Goal: Task Accomplishment & Management: Complete application form

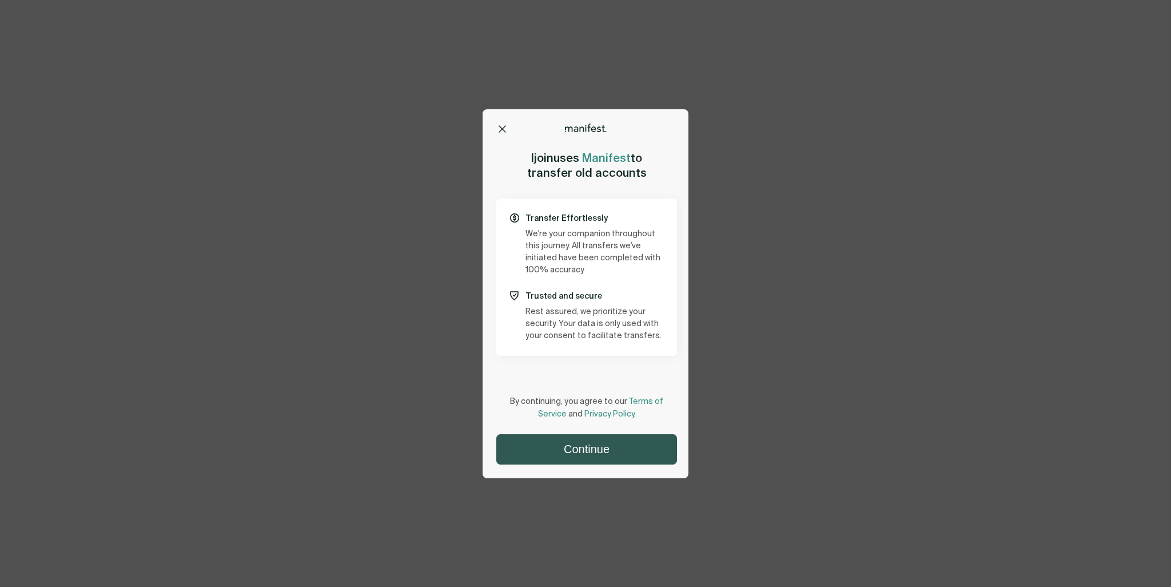
click at [628, 447] on button "Continue" at bounding box center [587, 449] width 180 height 29
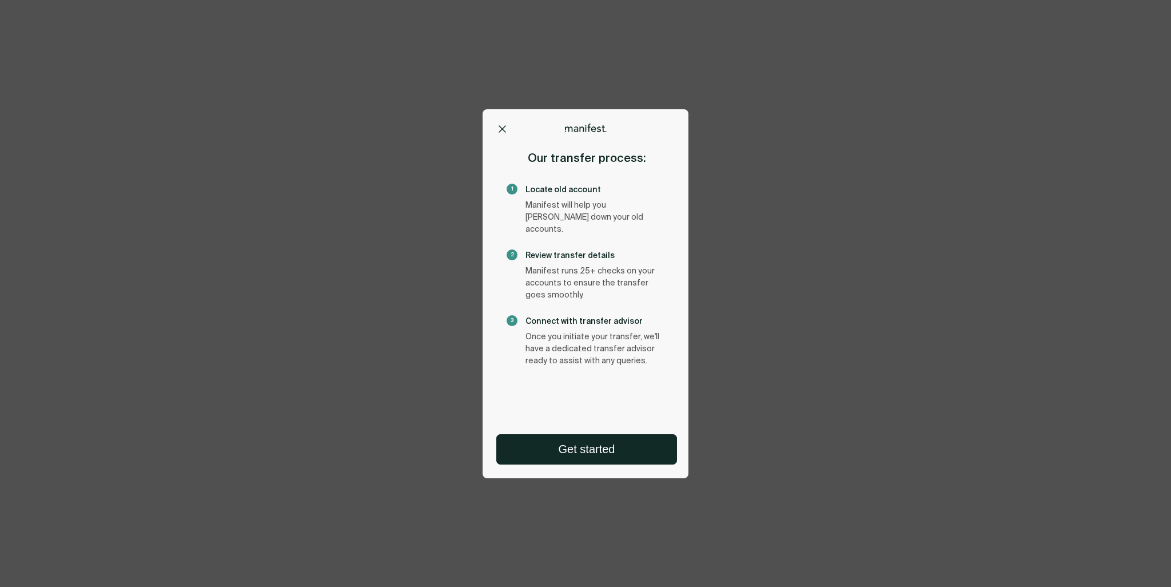
click at [628, 447] on button "Get started" at bounding box center [587, 449] width 180 height 29
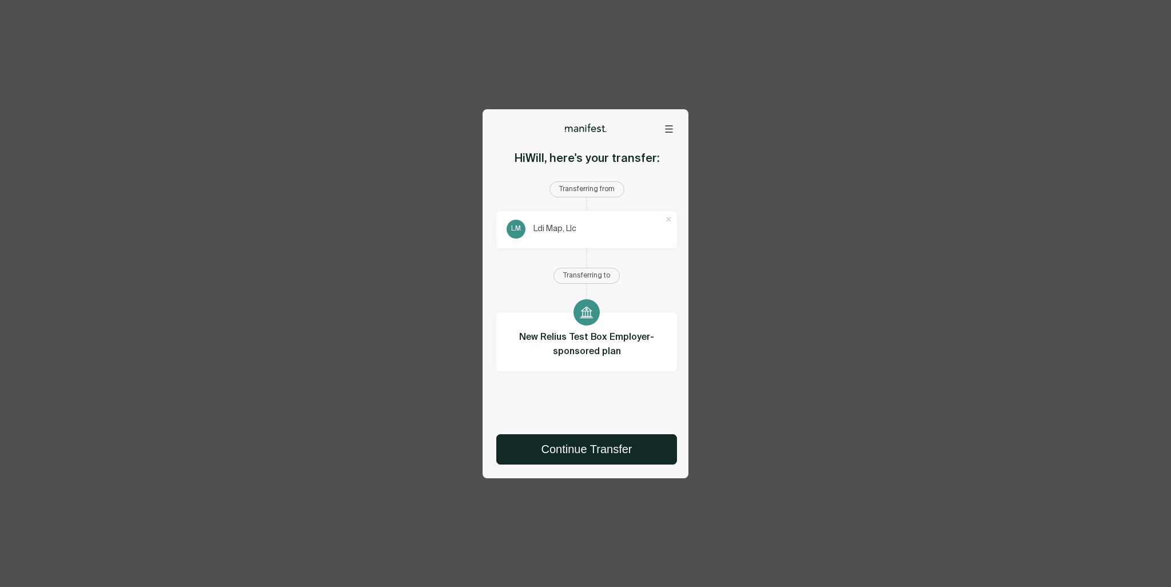
click at [757, 147] on div "Options Home Exit Manifest [EMAIL_ADDRESS][DOMAIN_NAME] Remove account? Removin…" at bounding box center [585, 293] width 1171 height 587
click at [660, 130] on div at bounding box center [586, 128] width 156 height 9
click at [675, 130] on div at bounding box center [586, 128] width 206 height 9
click at [669, 130] on icon at bounding box center [669, 128] width 8 height 7
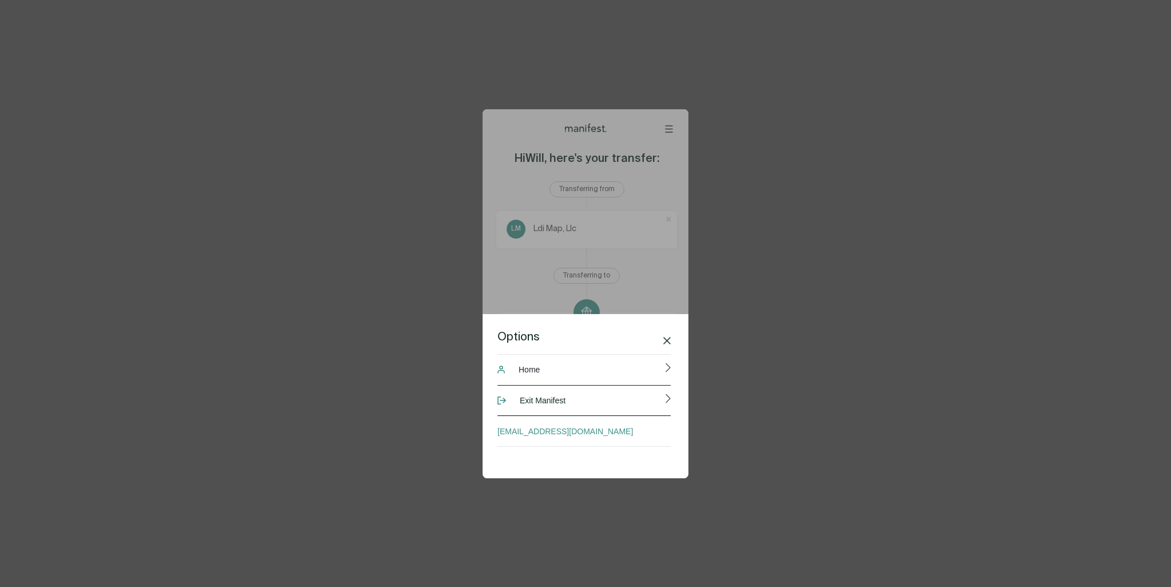
click at [546, 401] on span "Exit Manifest" at bounding box center [543, 400] width 46 height 23
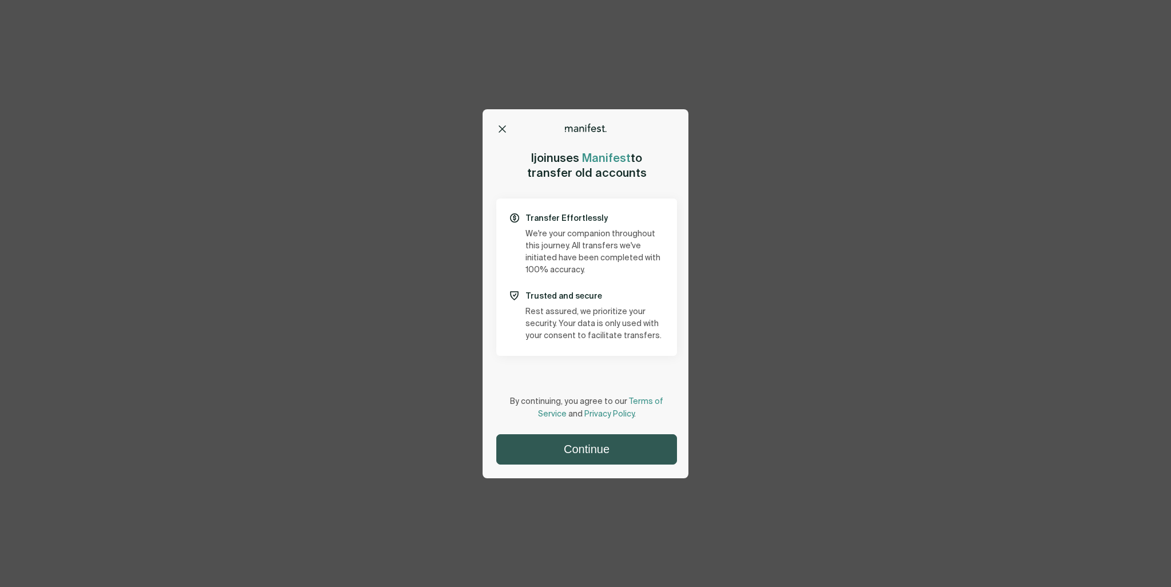
click at [590, 458] on button "Continue" at bounding box center [587, 449] width 180 height 29
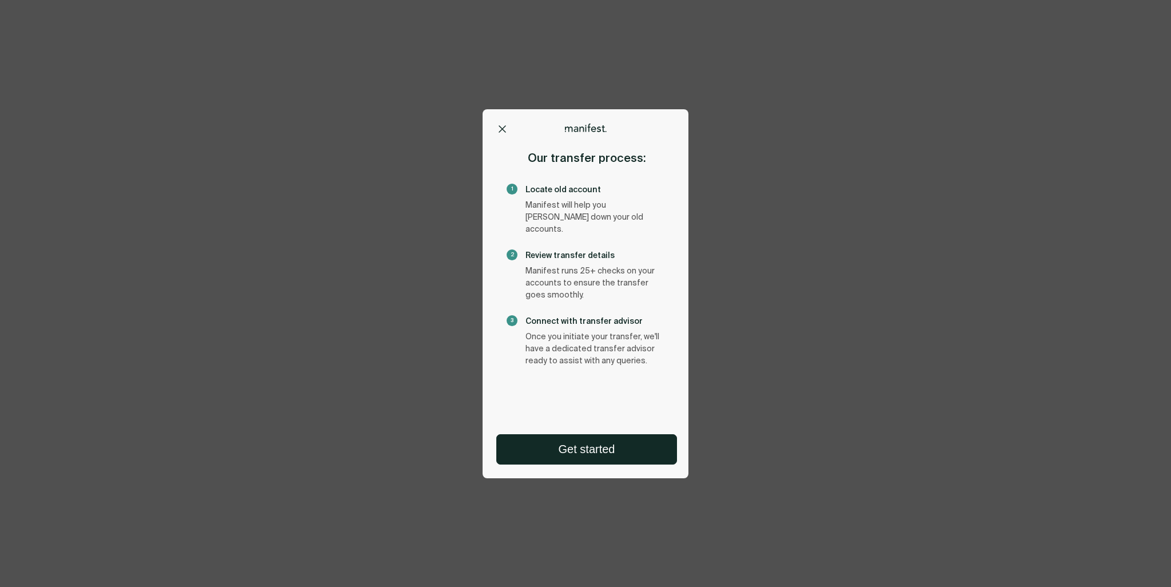
click at [590, 458] on button "Get started" at bounding box center [587, 449] width 180 height 29
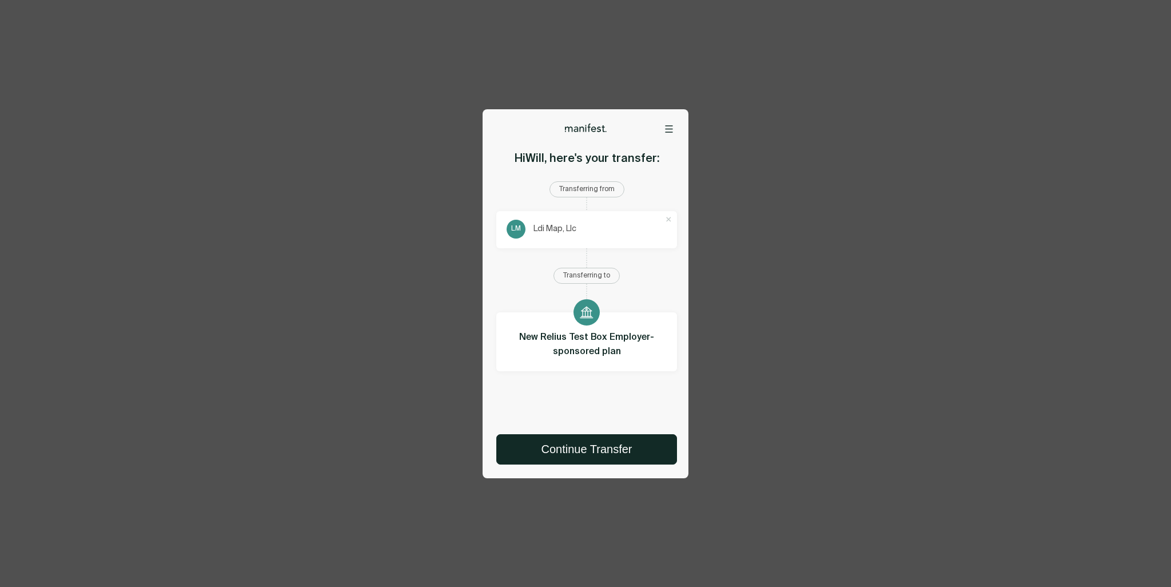
click at [666, 221] on icon at bounding box center [668, 219] width 7 height 7
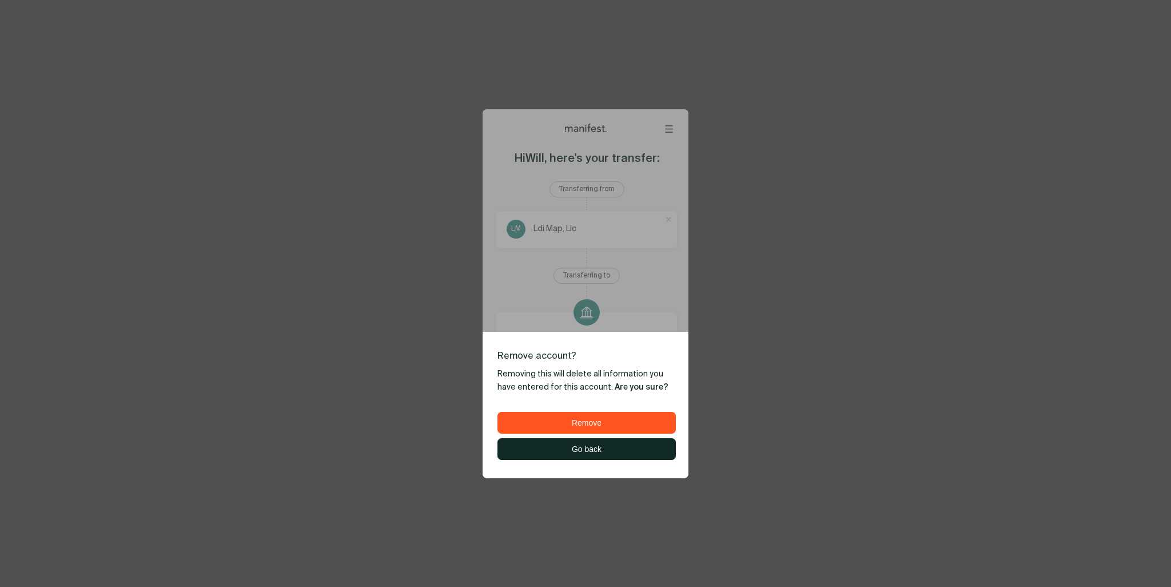
click at [610, 419] on button "Remove" at bounding box center [586, 422] width 177 height 21
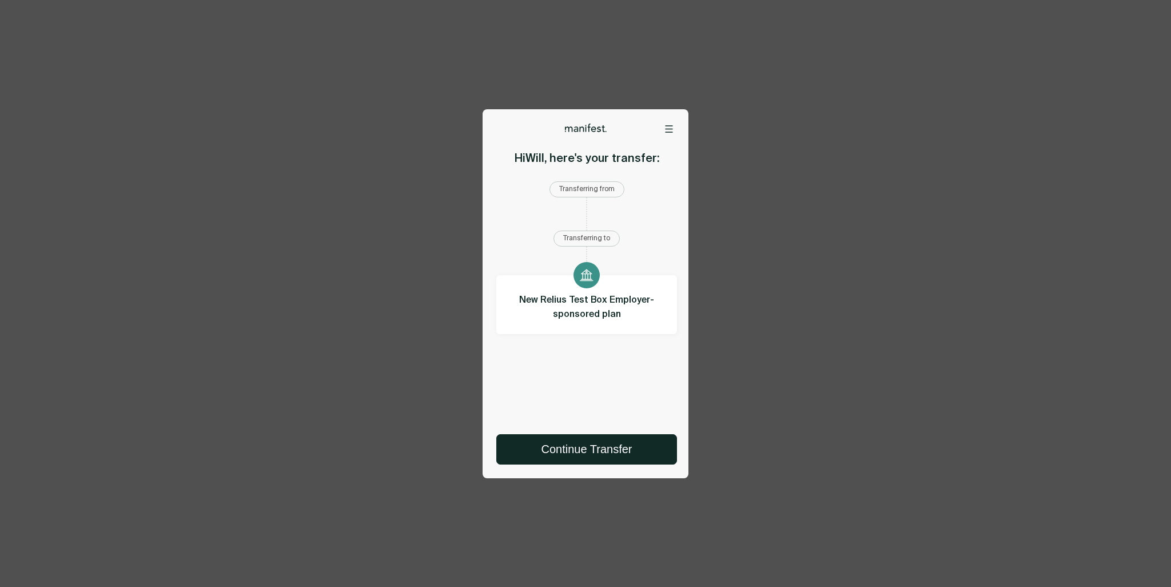
click at [572, 246] on div at bounding box center [586, 260] width 181 height 29
click at [576, 275] on div at bounding box center [587, 275] width 26 height 26
click at [666, 128] on icon at bounding box center [669, 128] width 8 height 7
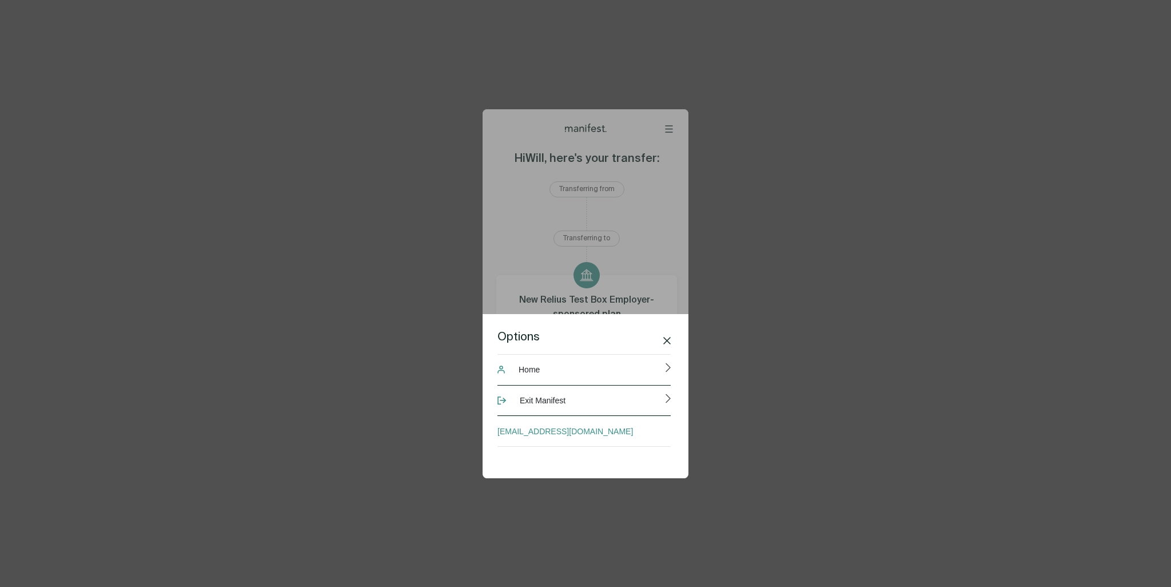
click at [587, 401] on button "Exit Manifest" at bounding box center [584, 400] width 173 height 31
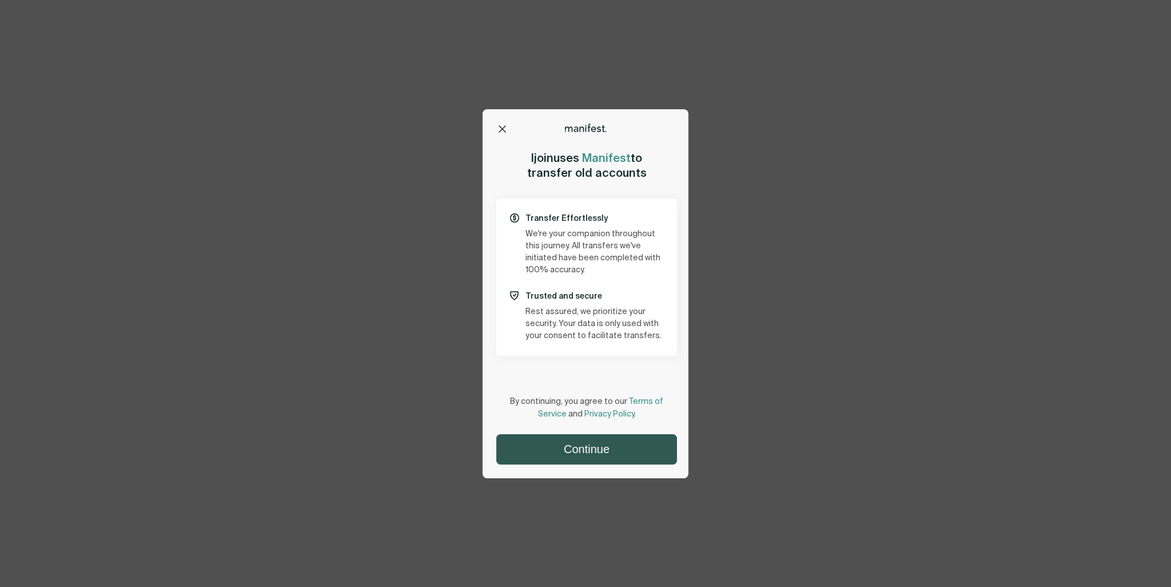
click at [581, 459] on button "Continue" at bounding box center [587, 449] width 180 height 29
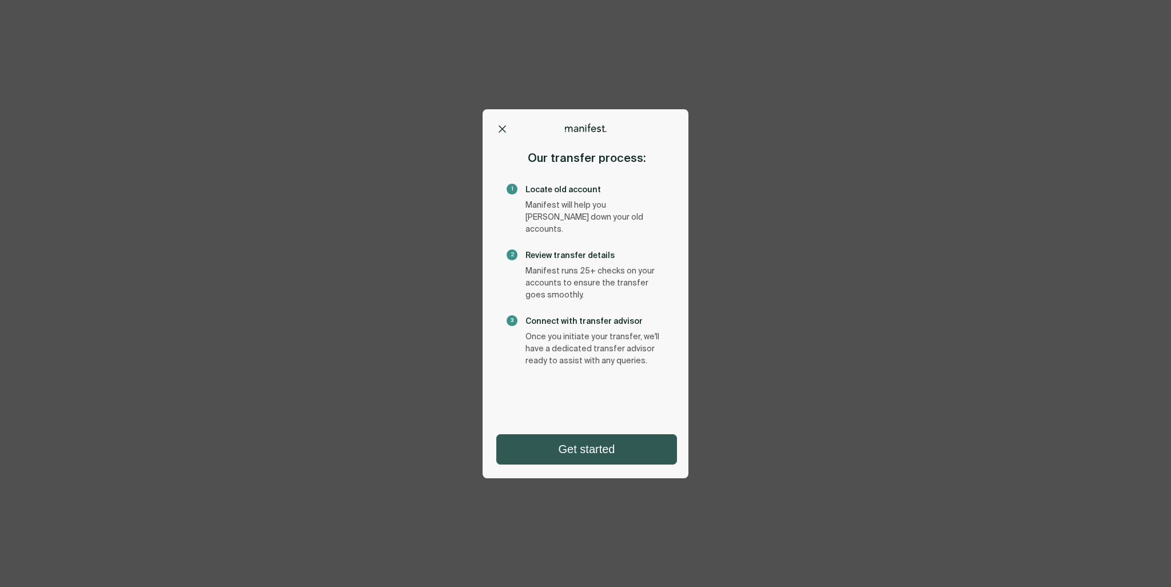
click at [581, 456] on button "Get started" at bounding box center [587, 449] width 180 height 29
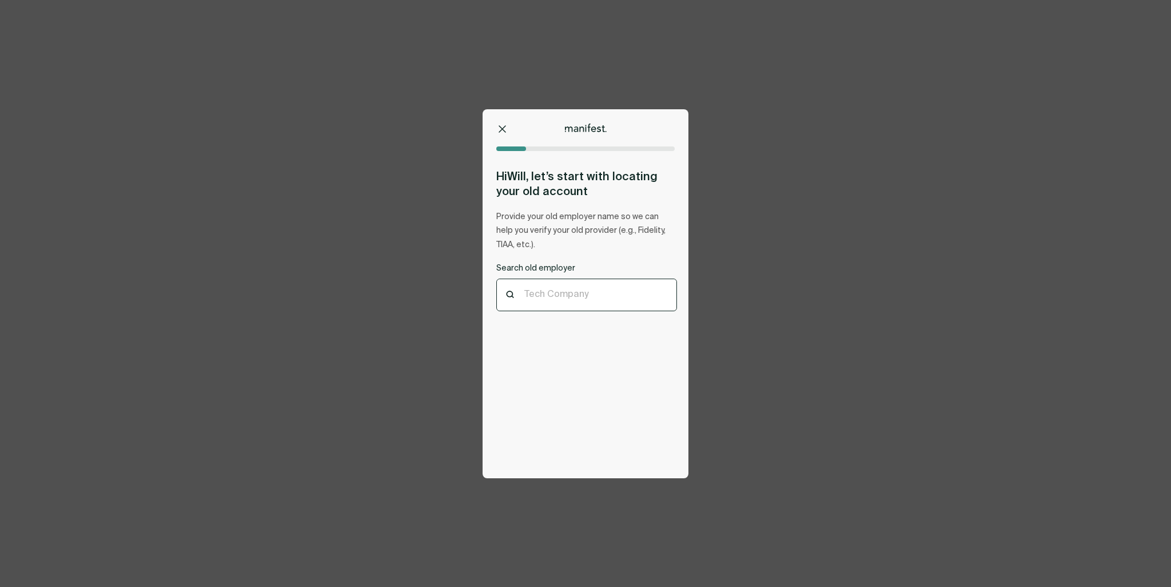
click at [567, 293] on div at bounding box center [586, 294] width 125 height 11
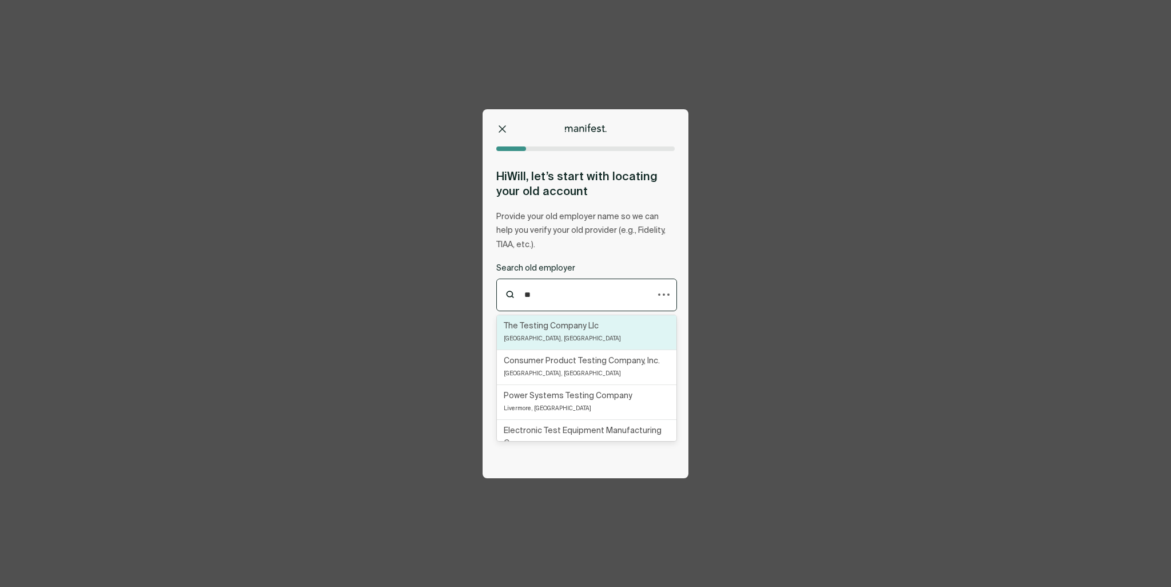
type input "*"
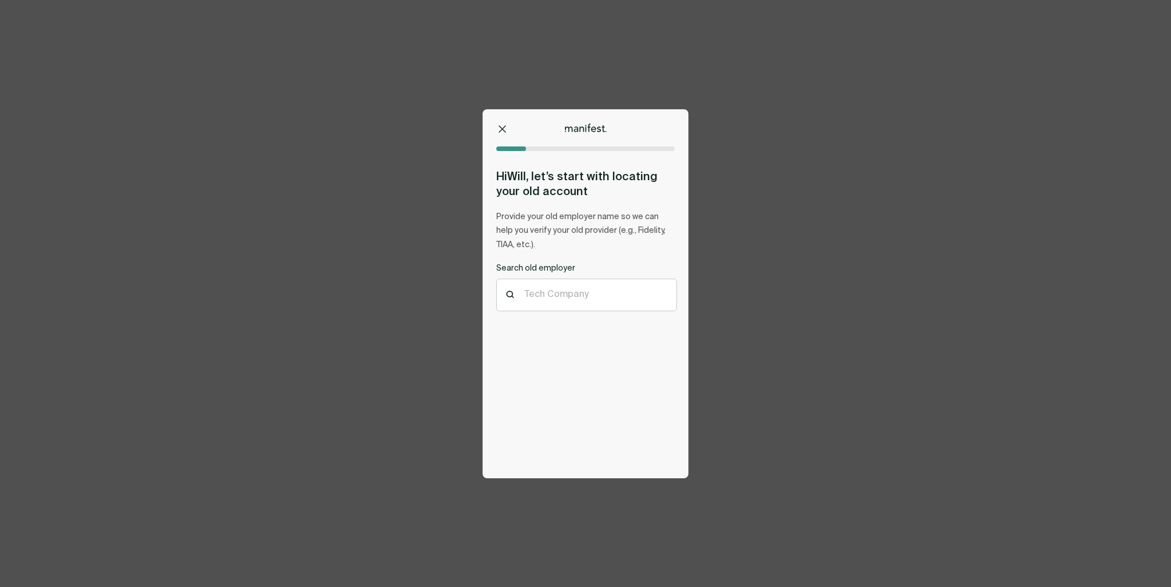
click at [501, 130] on icon at bounding box center [502, 129] width 6 height 6
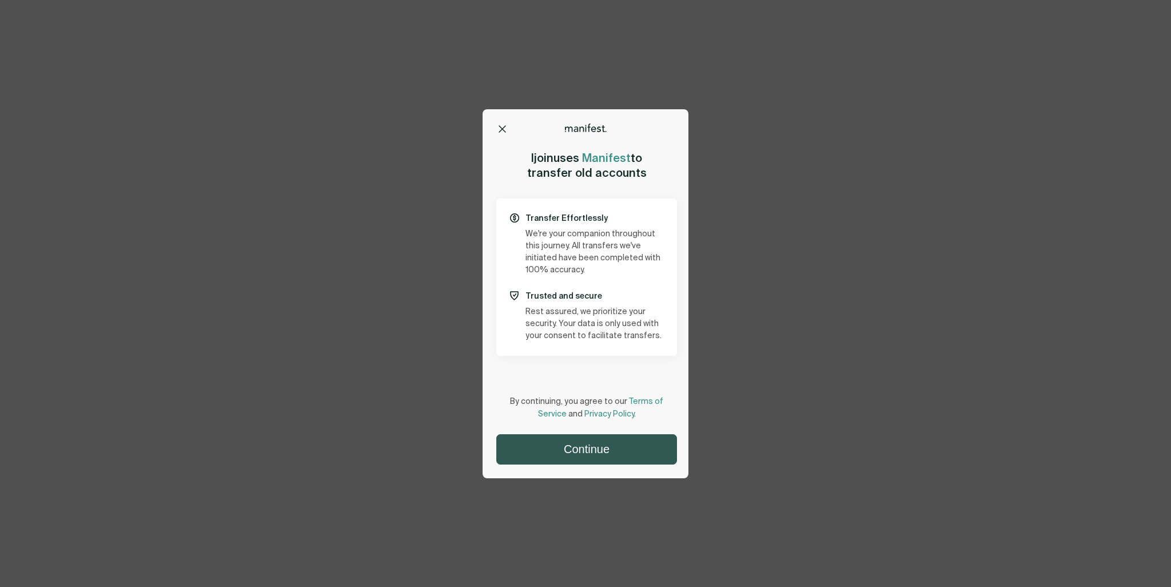
click at [584, 459] on button "Continue" at bounding box center [587, 449] width 180 height 29
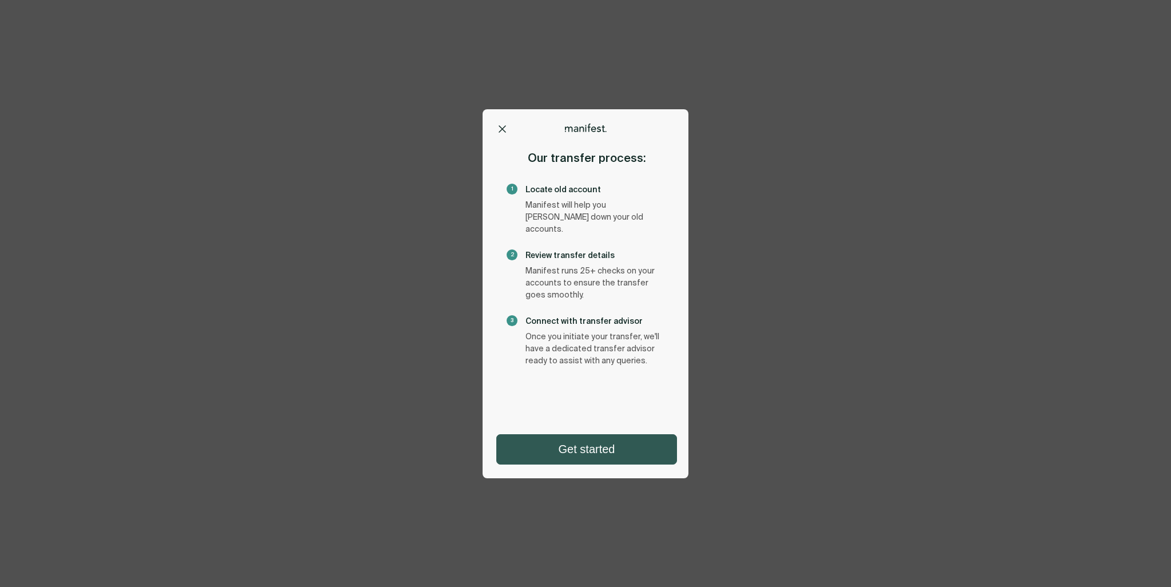
click at [586, 454] on button "Get started" at bounding box center [587, 449] width 180 height 29
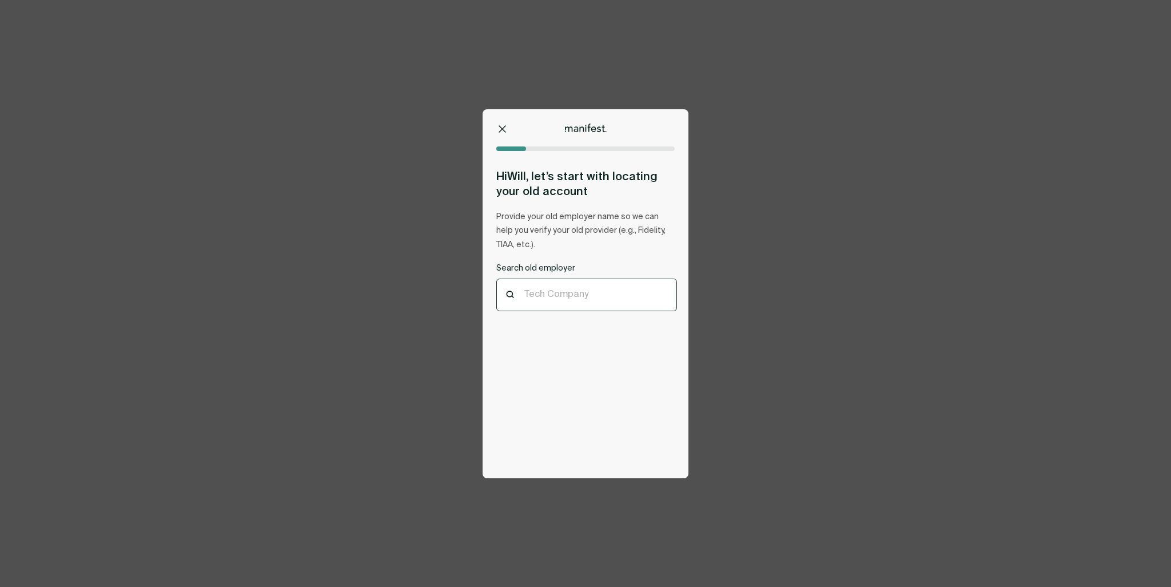
click at [576, 297] on div at bounding box center [586, 294] width 125 height 11
click at [576, 376] on div "Ldi Map, Llc Scottsdale, AZ" at bounding box center [587, 366] width 180 height 34
type input "*******"
click at [584, 460] on button "Continue" at bounding box center [587, 449] width 180 height 29
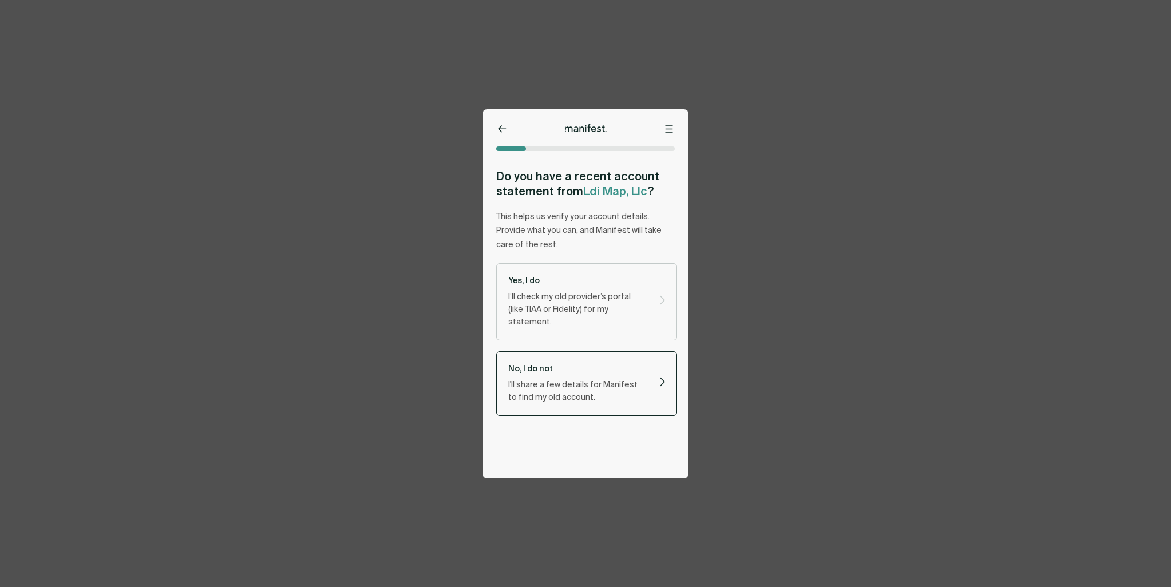
click at [573, 394] on label "No, I do not I'll share a few details for Manifest to find my old account." at bounding box center [586, 383] width 181 height 65
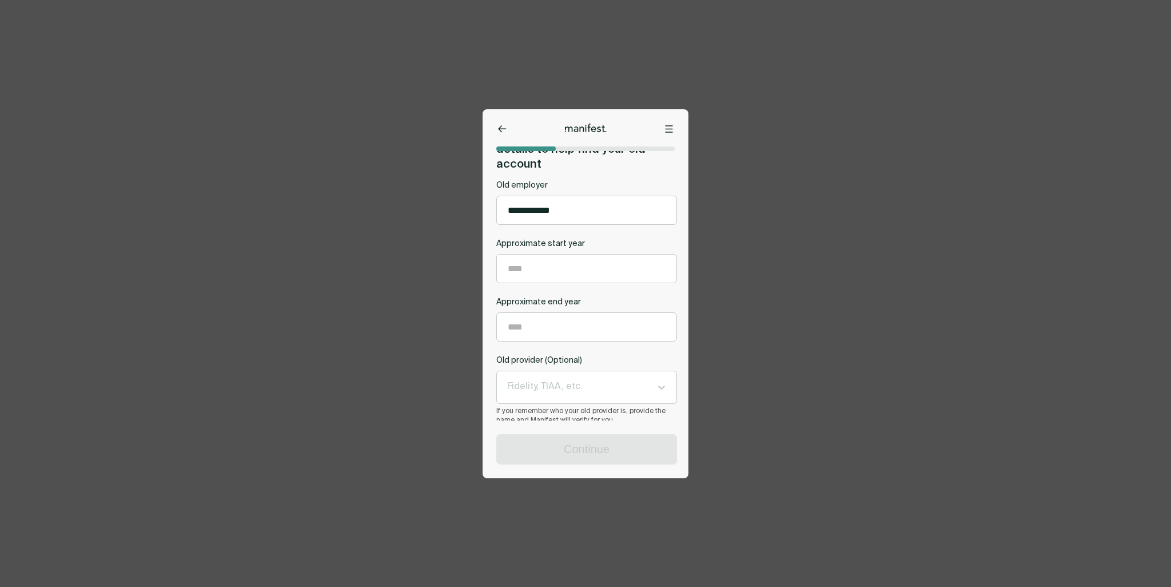
scroll to position [62, 0]
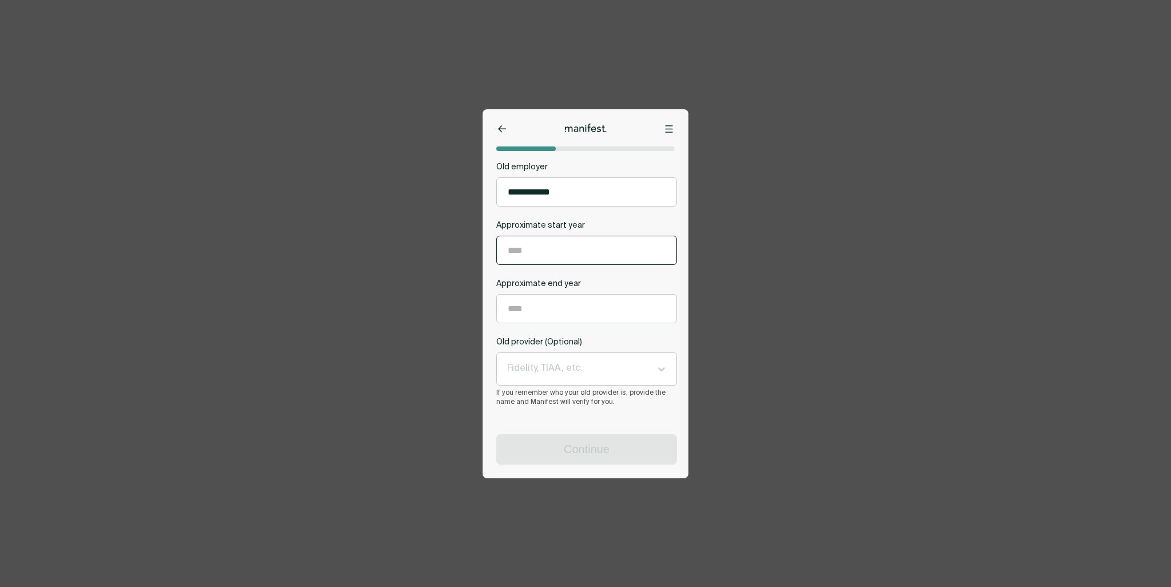
click at [581, 244] on input "Approximate start year" at bounding box center [587, 250] width 180 height 28
click at [584, 308] on input "Approximate end year" at bounding box center [587, 309] width 180 height 28
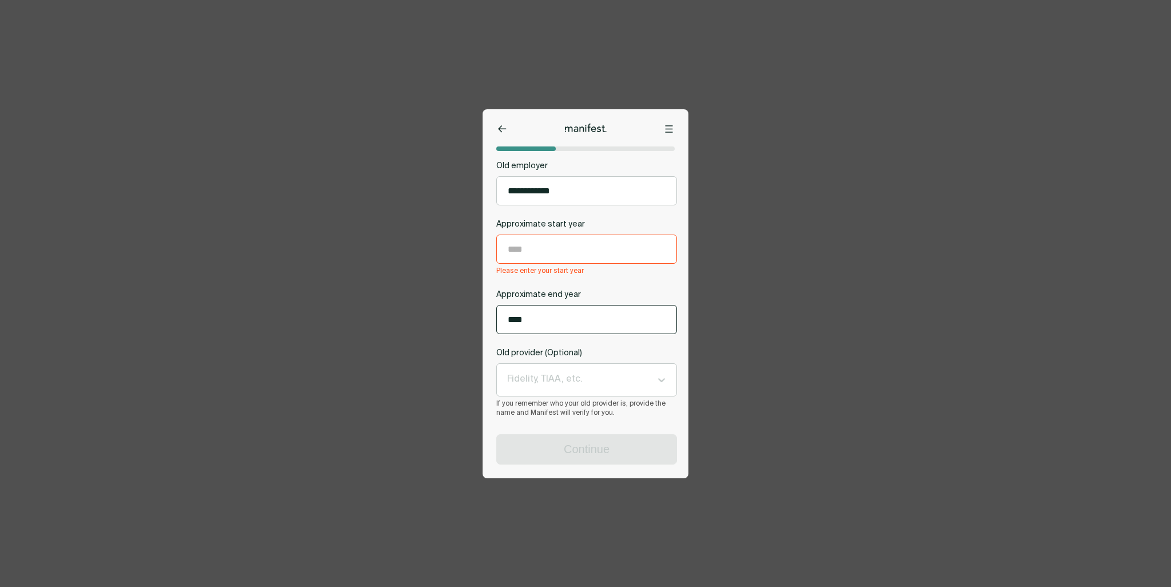
scroll to position [74, 0]
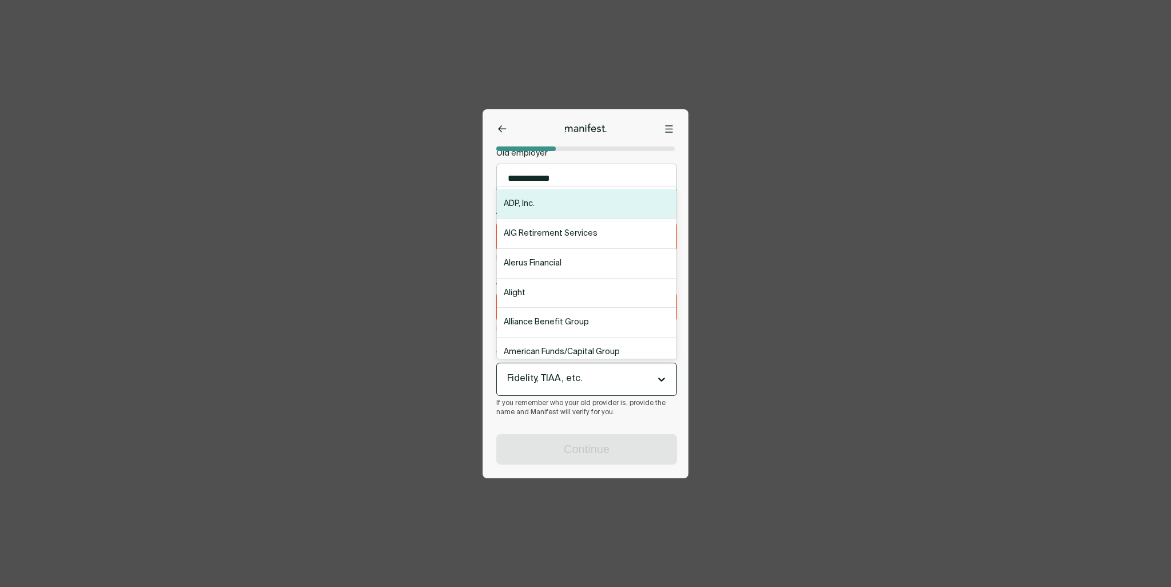
click at [578, 361] on div "Old provider (Optional) 82 results available. Use Up and Down to choose options…" at bounding box center [586, 382] width 181 height 70
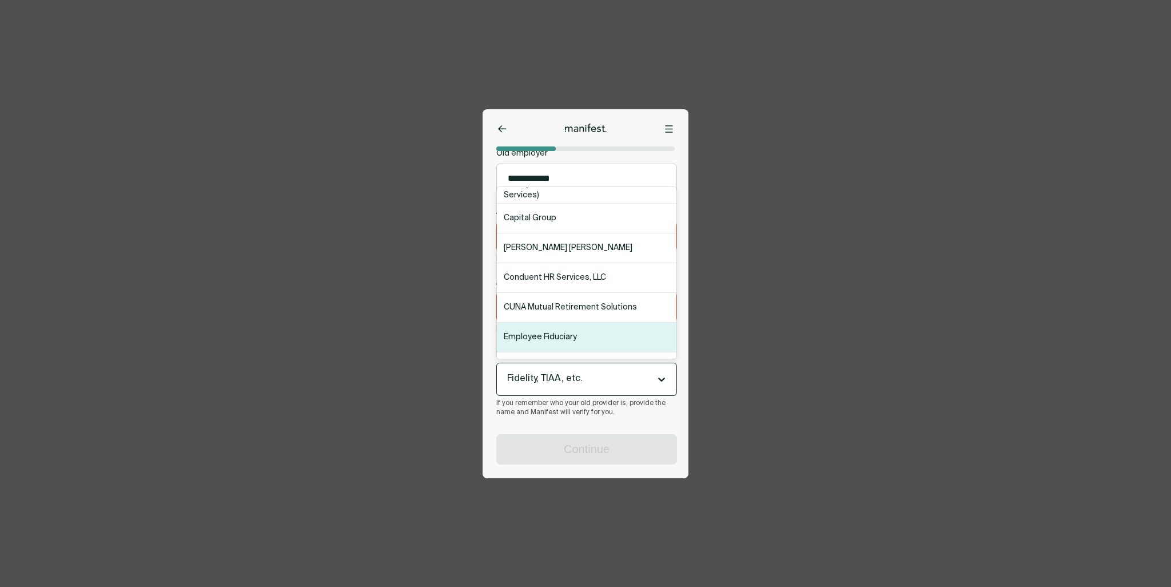
scroll to position [458, 0]
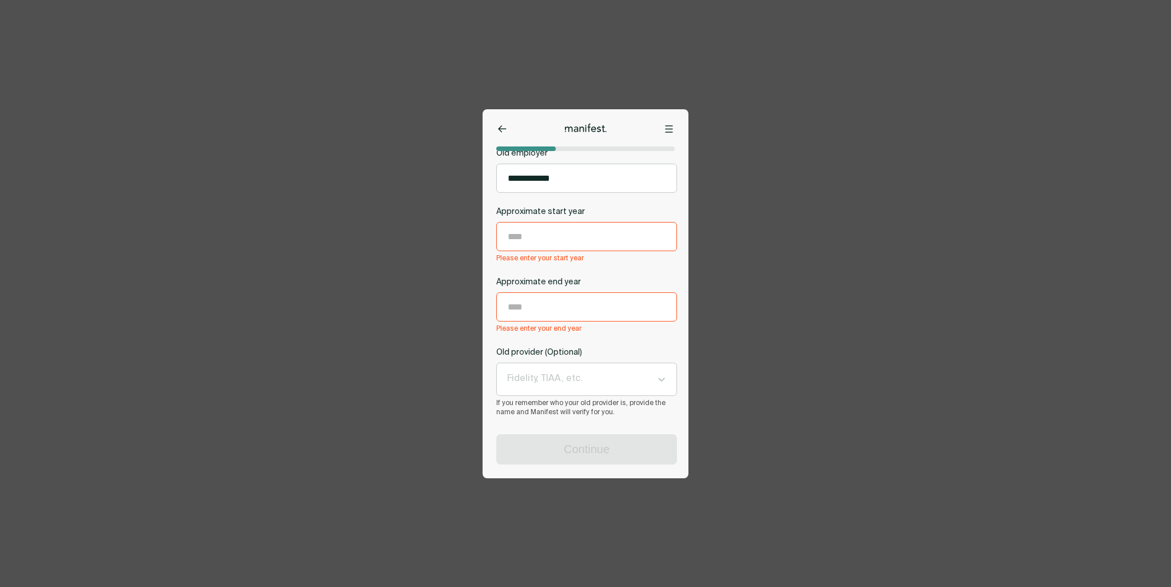
click at [623, 424] on div "Continue" at bounding box center [583, 442] width 201 height 44
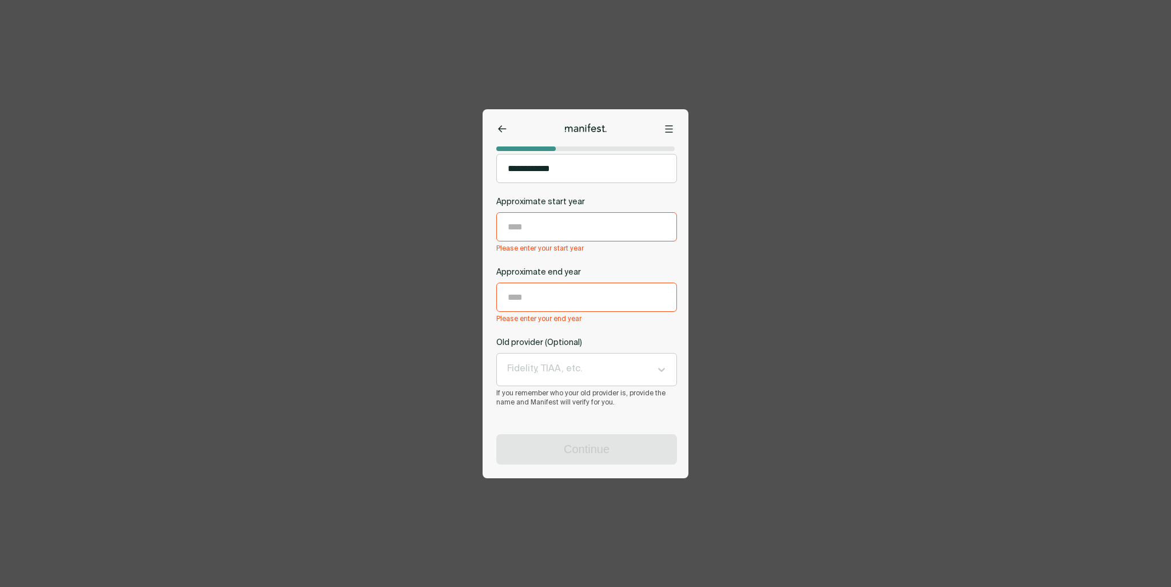
scroll to position [86, 0]
click at [661, 129] on div at bounding box center [586, 128] width 156 height 9
click at [668, 133] on button at bounding box center [668, 128] width 11 height 11
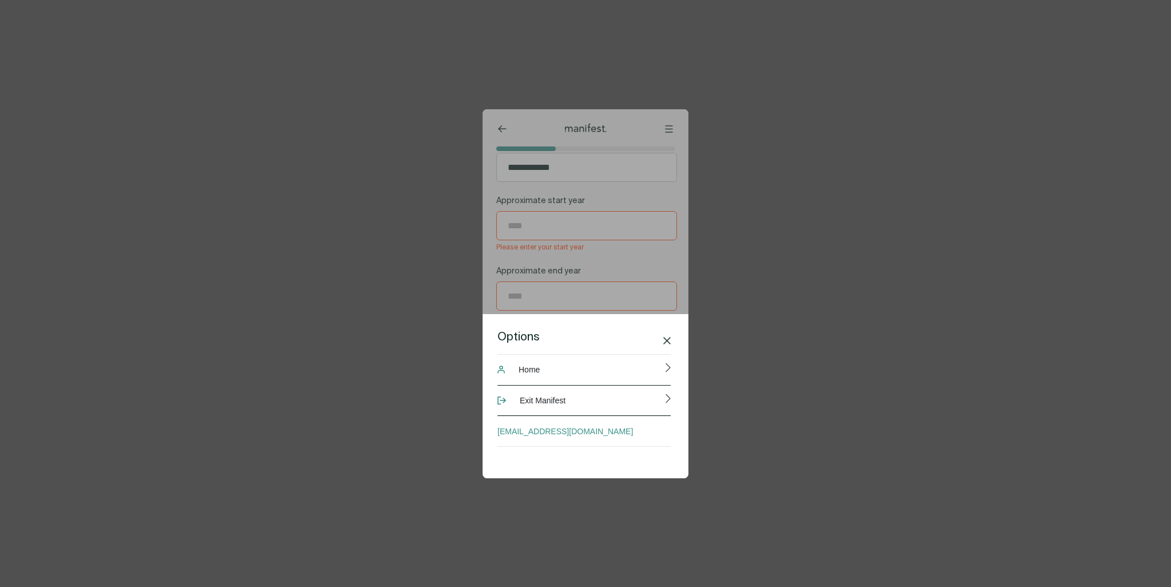
click at [578, 396] on button "Exit Manifest" at bounding box center [584, 400] width 173 height 31
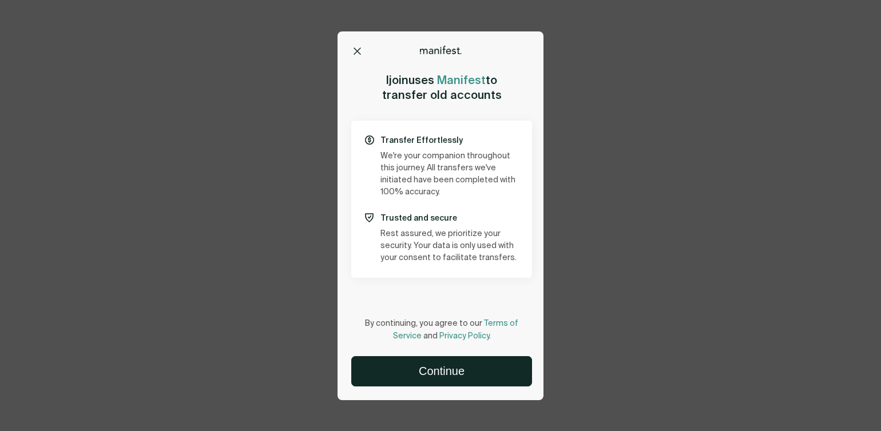
click at [353, 53] on icon at bounding box center [356, 50] width 7 height 7
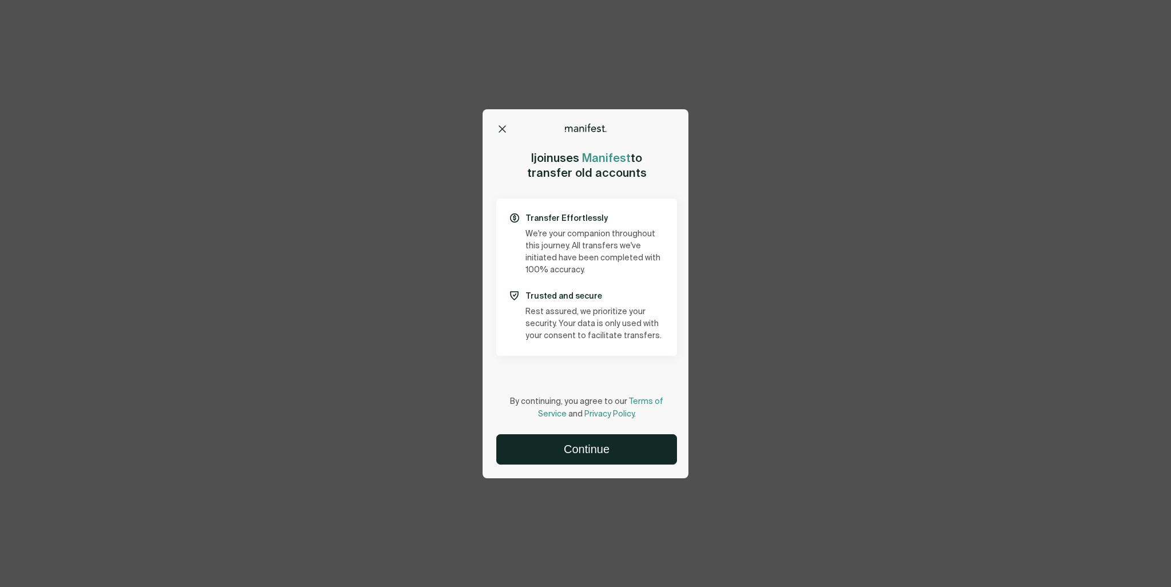
click at [497, 127] on button at bounding box center [501, 128] width 11 height 11
click at [586, 451] on button "Continue" at bounding box center [587, 449] width 180 height 29
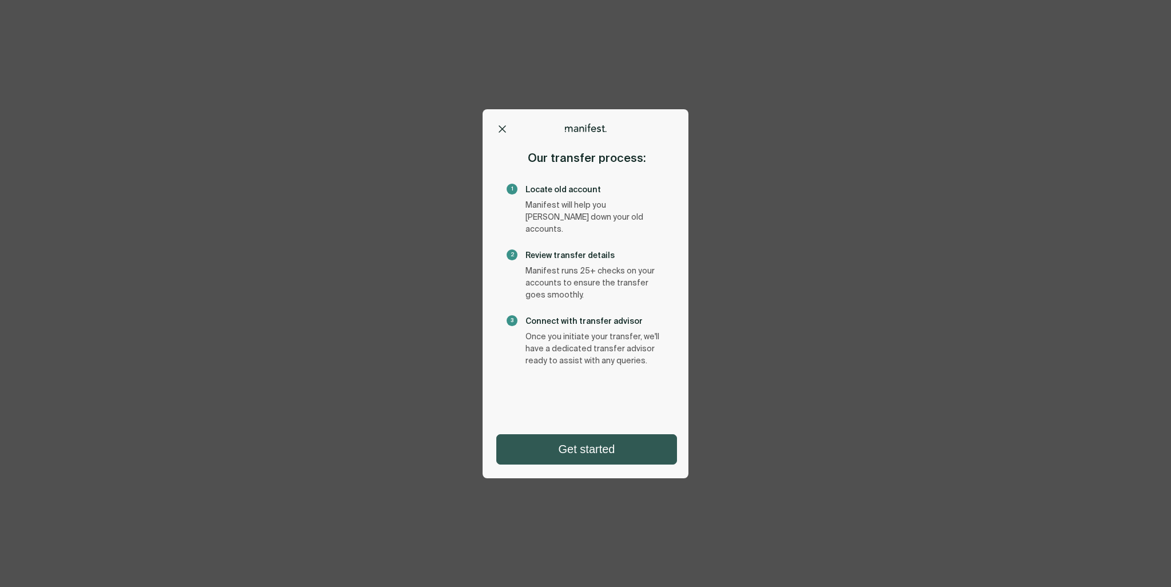
click at [580, 454] on button "Get started" at bounding box center [587, 449] width 180 height 29
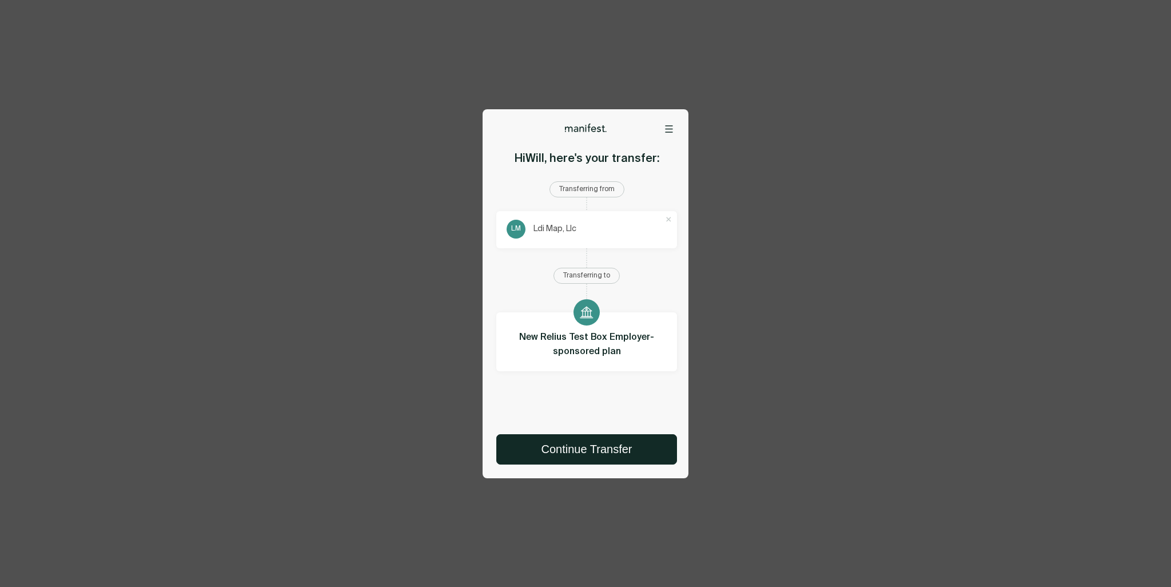
click at [666, 217] on icon at bounding box center [668, 219] width 7 height 7
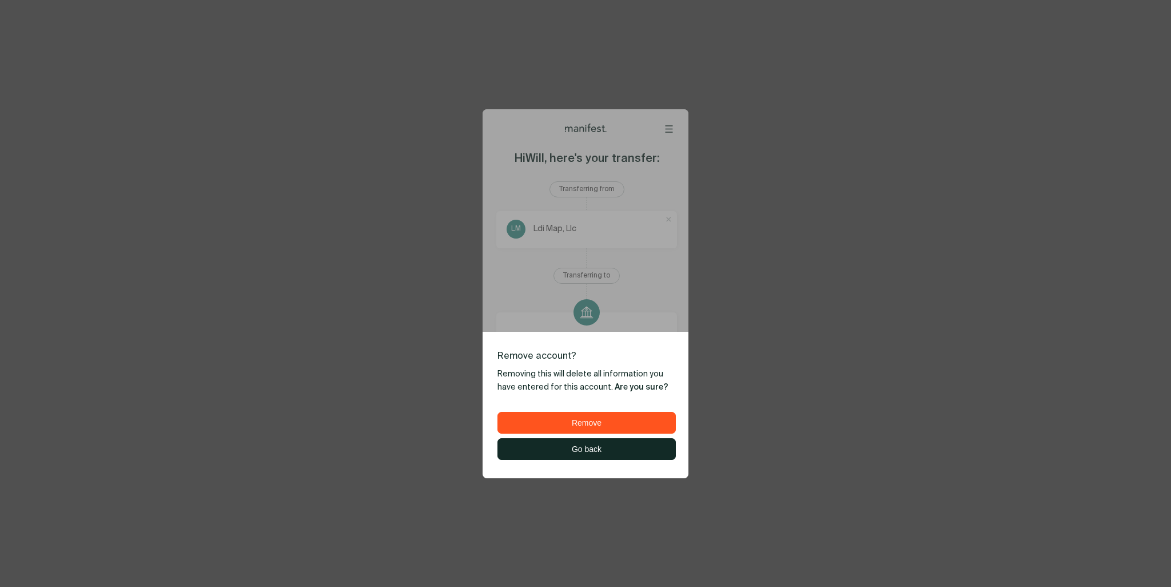
click at [588, 422] on span "Remove" at bounding box center [587, 422] width 30 height 9
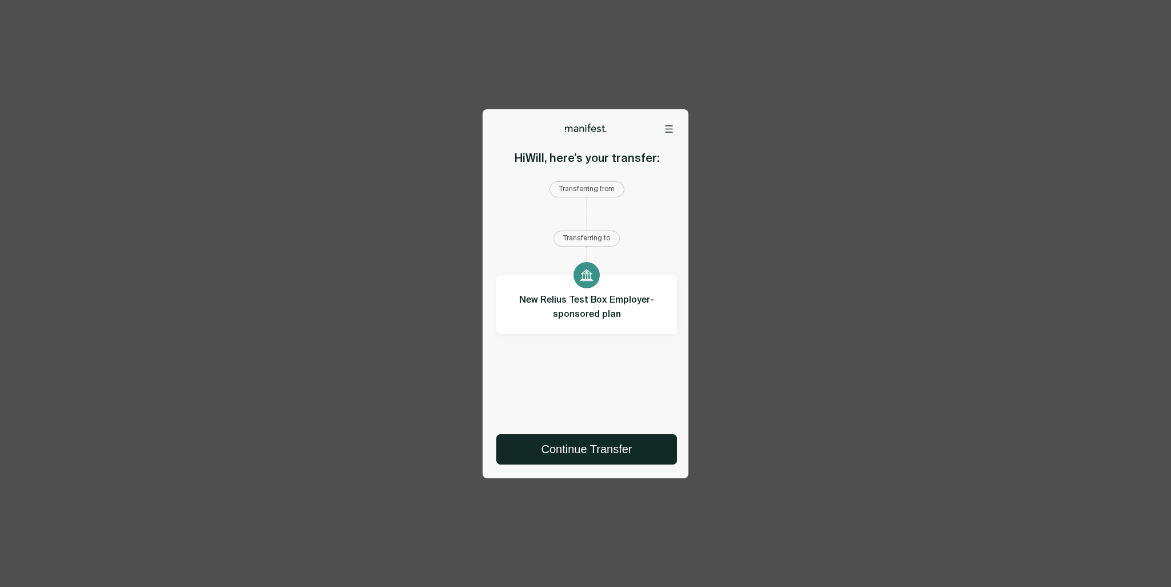
drag, startPoint x: 598, startPoint y: 191, endPoint x: 626, endPoint y: 174, distance: 32.6
click at [598, 190] on div "Transferring from" at bounding box center [587, 189] width 75 height 16
click at [674, 120] on div at bounding box center [586, 120] width 206 height 23
click at [671, 134] on button at bounding box center [668, 128] width 11 height 11
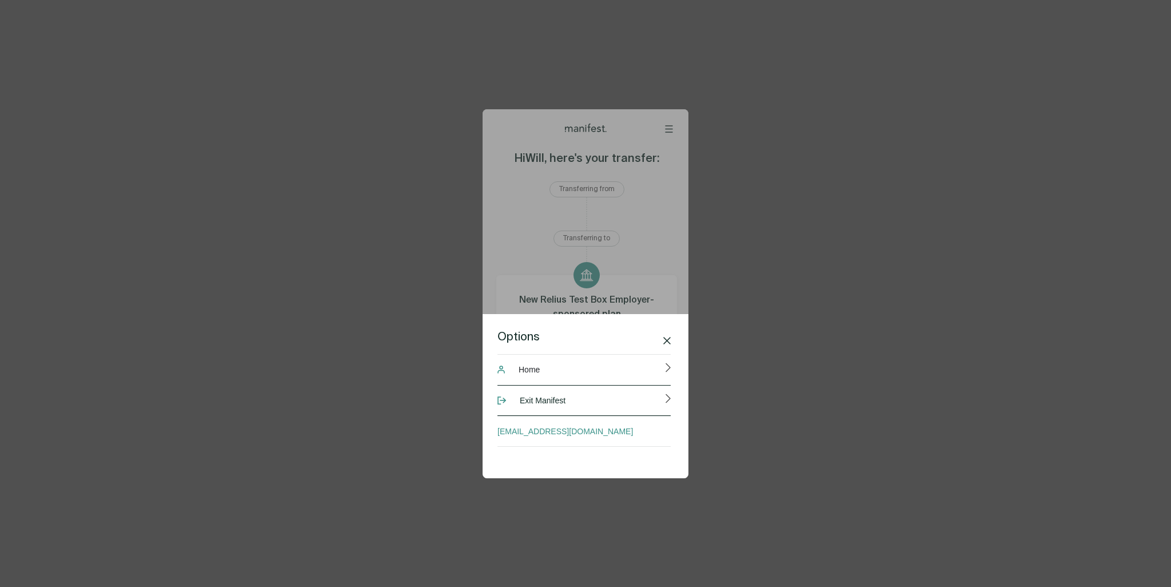
click at [560, 396] on span "Exit Manifest" at bounding box center [543, 400] width 46 height 23
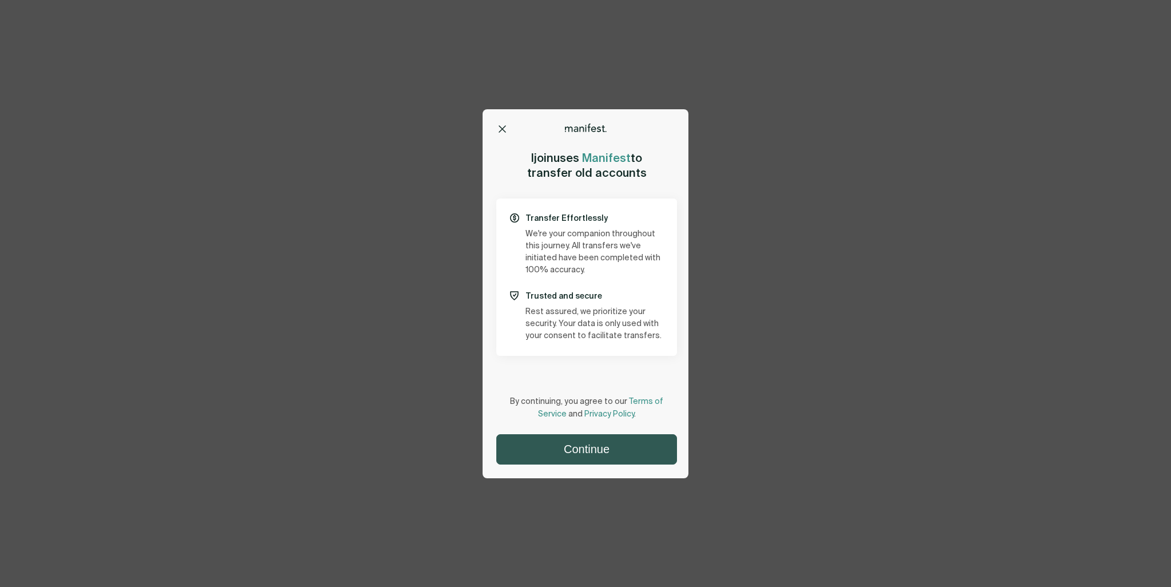
click at [568, 446] on button "Continue" at bounding box center [587, 449] width 180 height 29
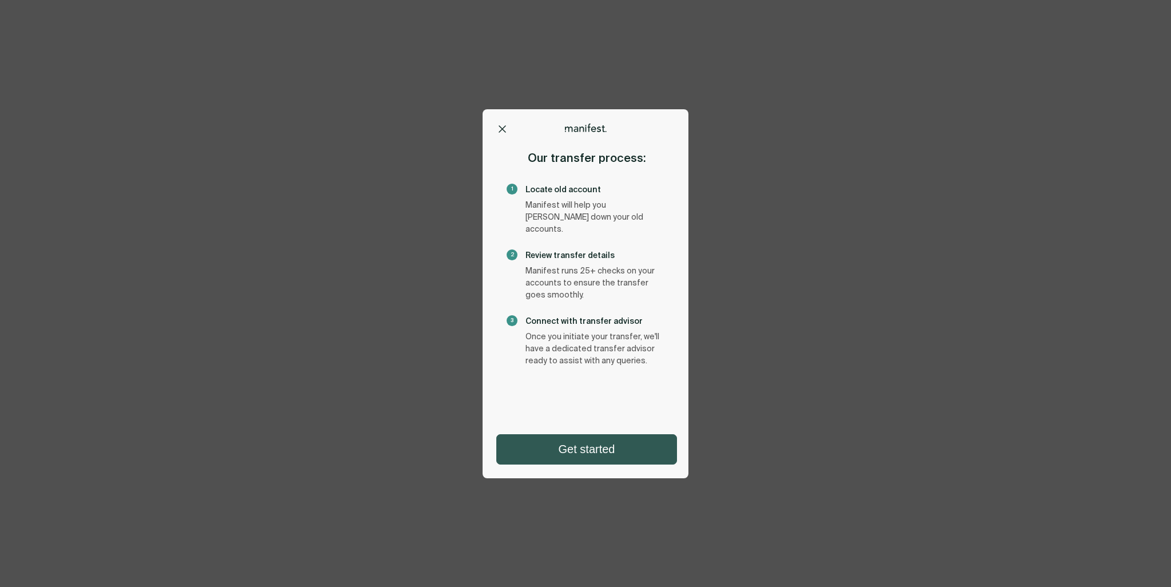
click at [591, 454] on button "Get started" at bounding box center [587, 449] width 180 height 29
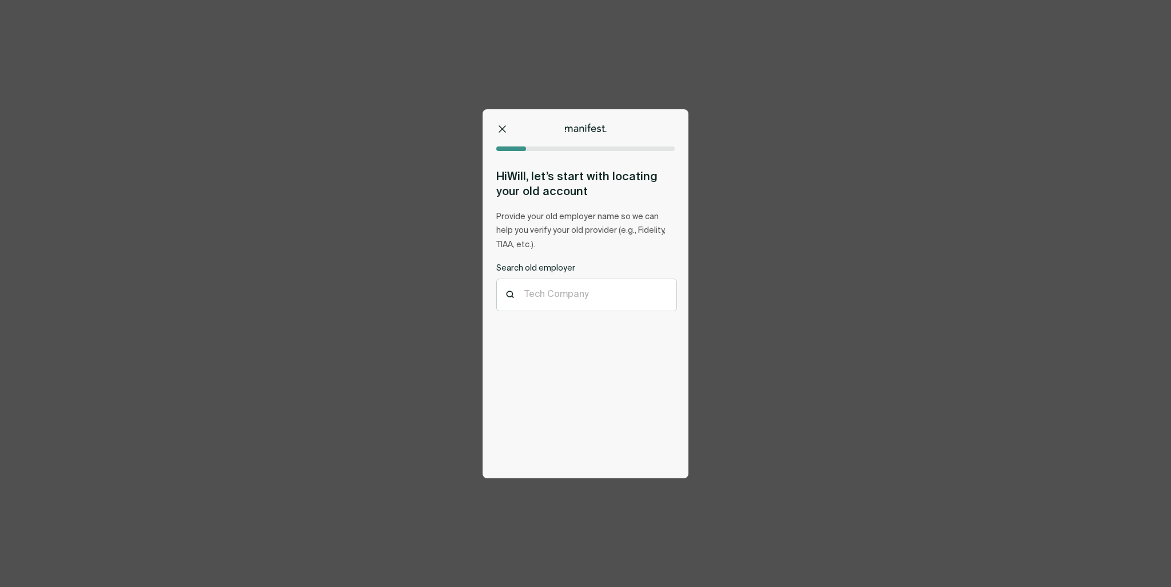
click at [506, 124] on button at bounding box center [501, 128] width 11 height 11
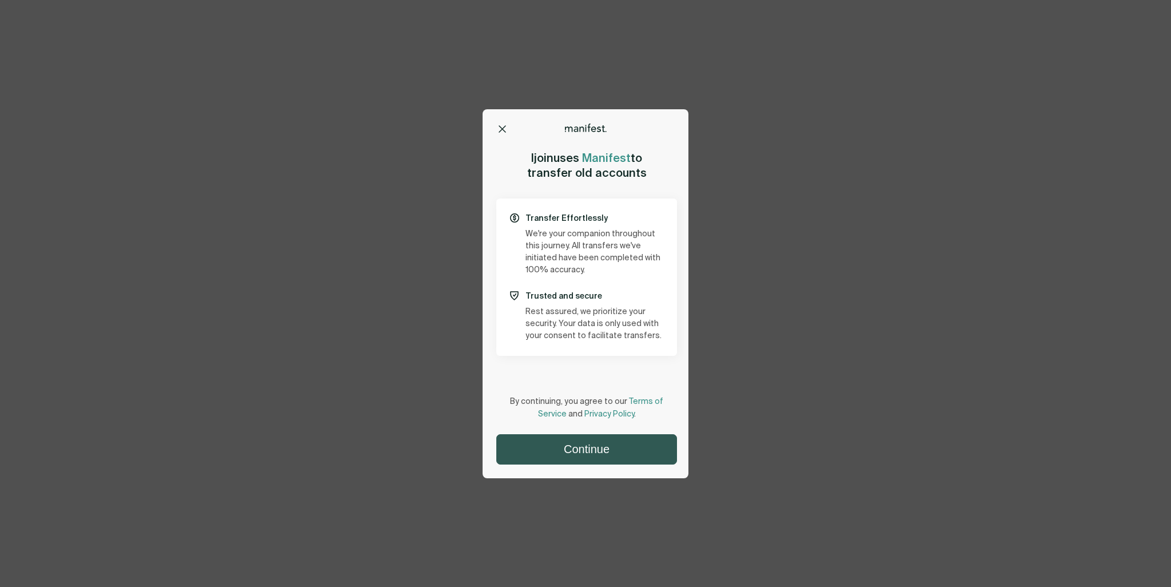
click at [578, 448] on button "Continue" at bounding box center [587, 449] width 180 height 29
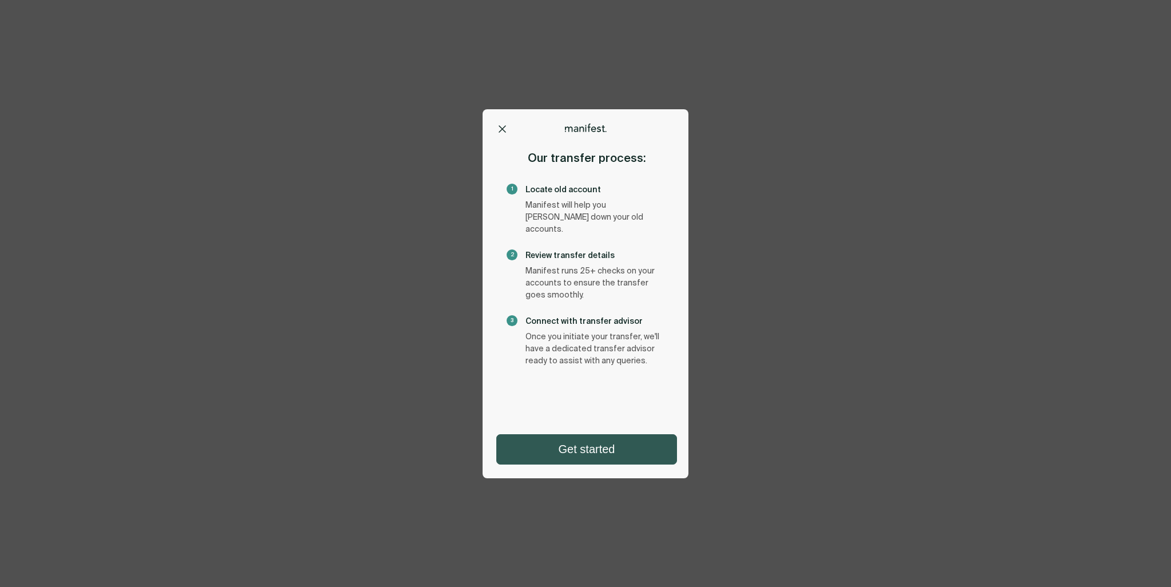
click at [581, 447] on button "Get started" at bounding box center [587, 449] width 180 height 29
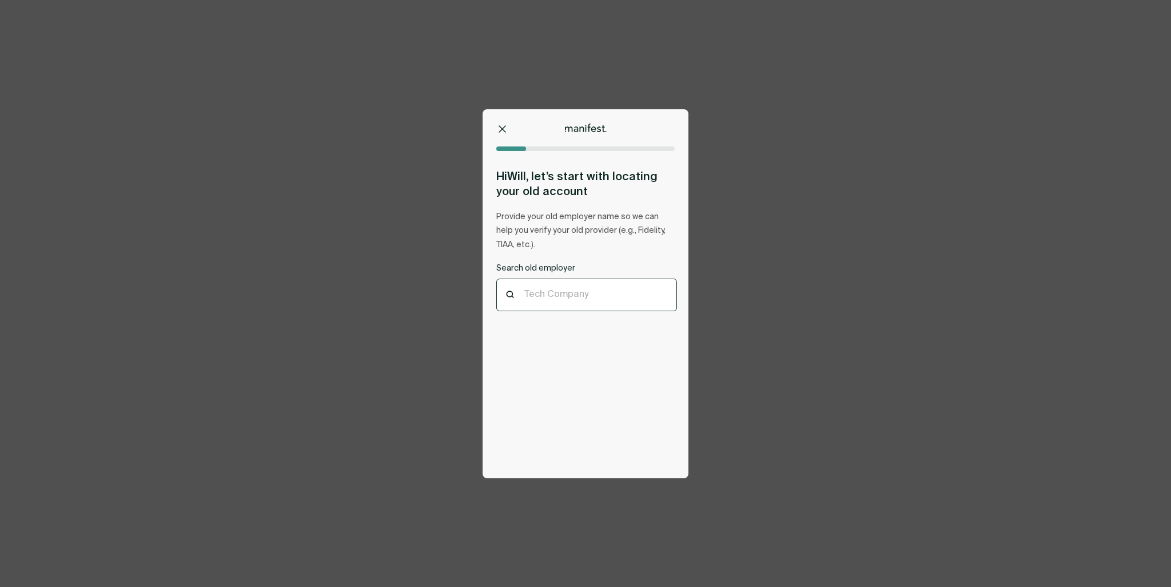
click at [586, 300] on div at bounding box center [586, 294] width 125 height 11
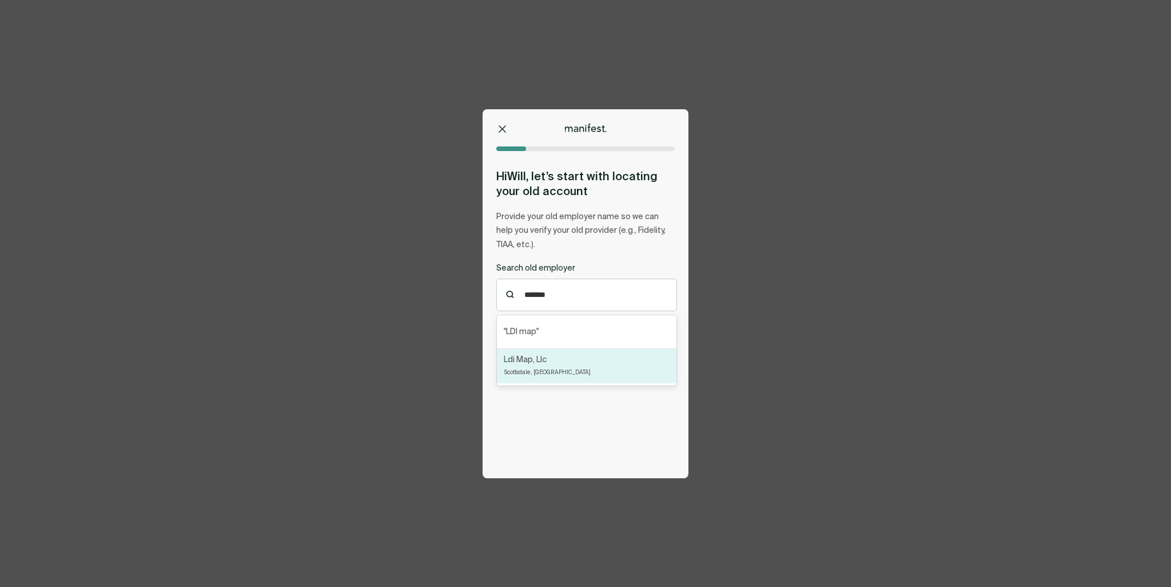
click at [578, 372] on div "Ldi Map, [GEOGRAPHIC_DATA], [GEOGRAPHIC_DATA]" at bounding box center [587, 366] width 180 height 34
type input "*******"
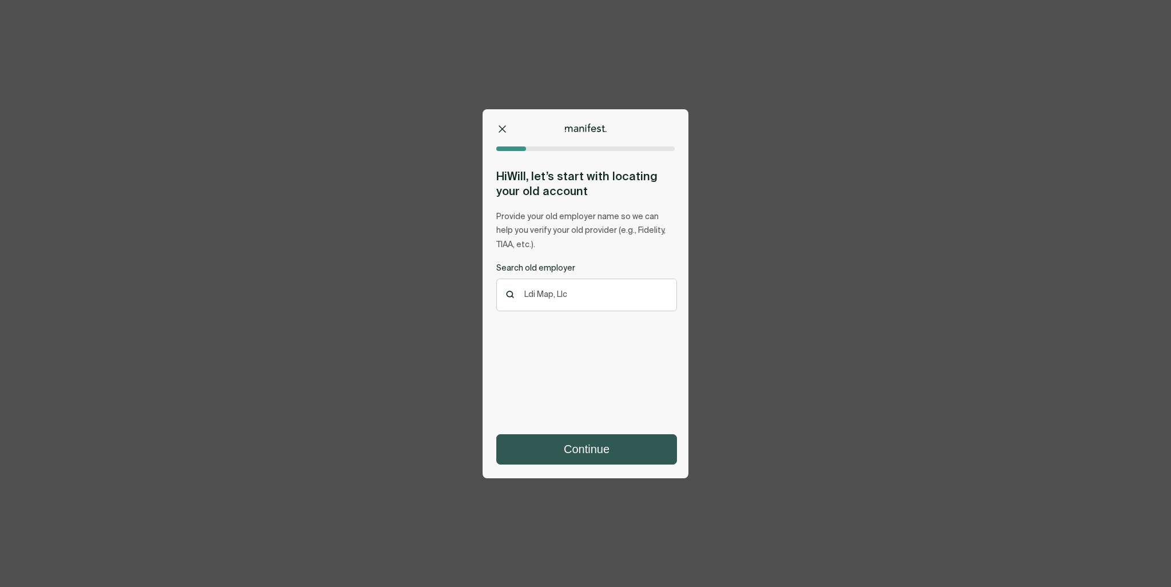
click at [586, 462] on button "Continue" at bounding box center [587, 449] width 180 height 29
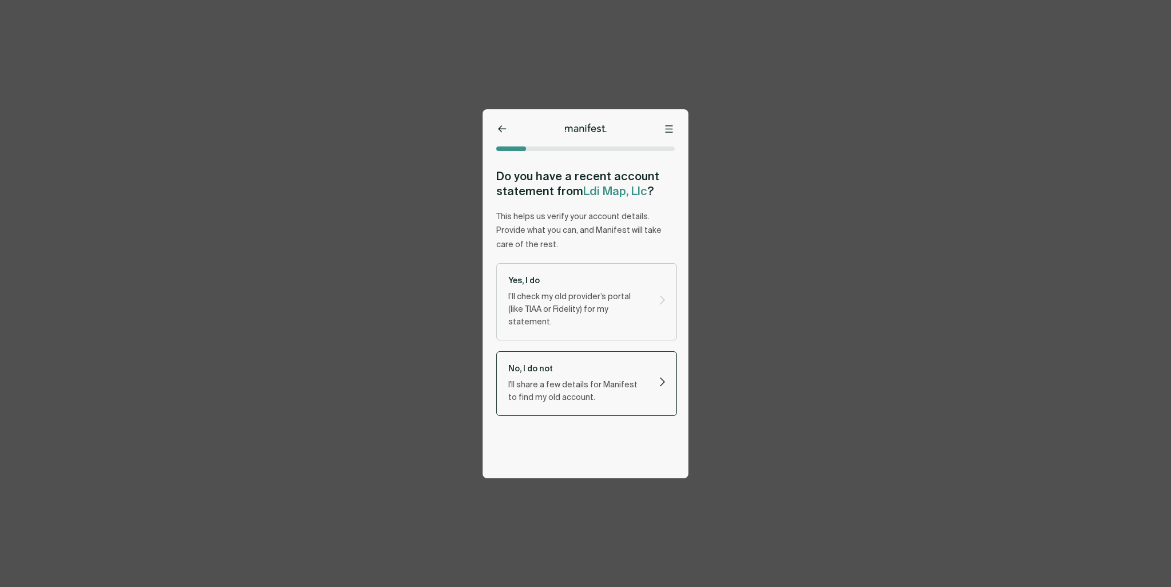
click at [586, 387] on p "I'll share a few details for Manifest to find my old account." at bounding box center [576, 391] width 137 height 25
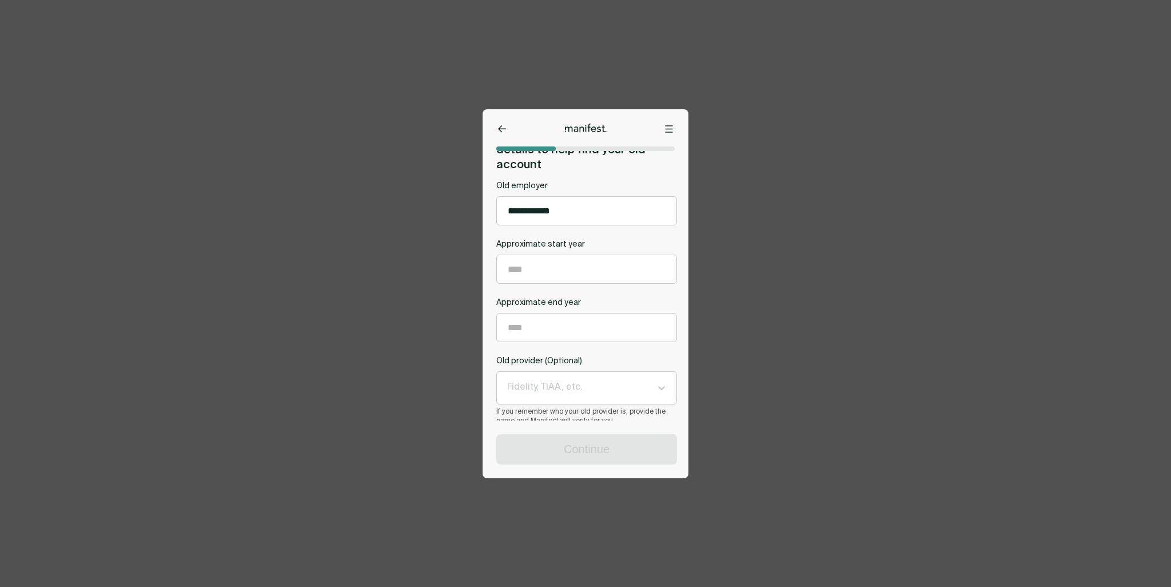
scroll to position [62, 0]
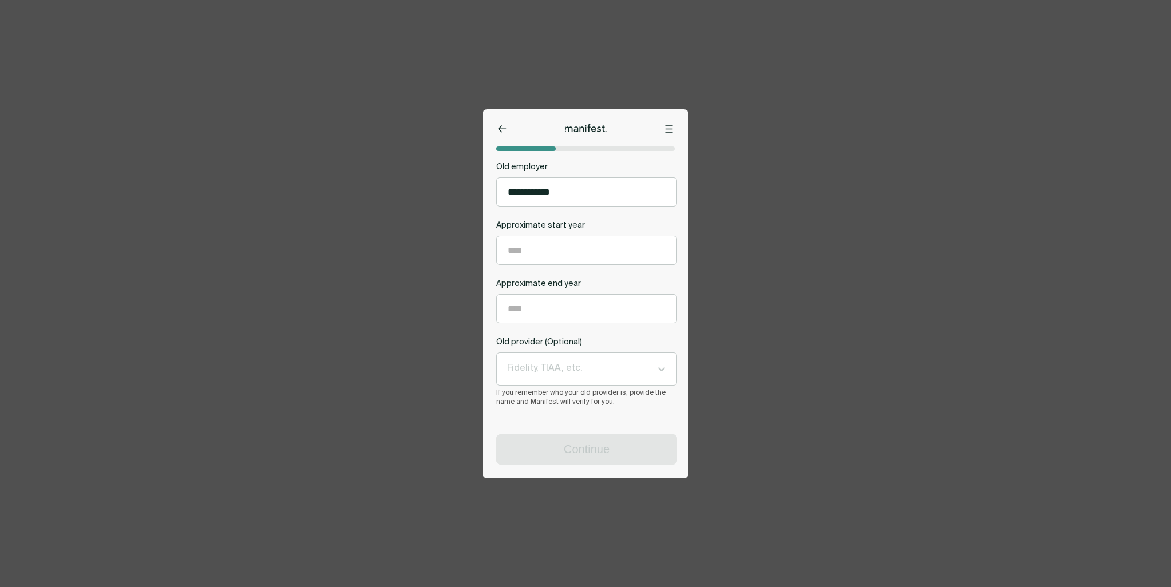
click at [667, 128] on icon at bounding box center [669, 128] width 8 height 7
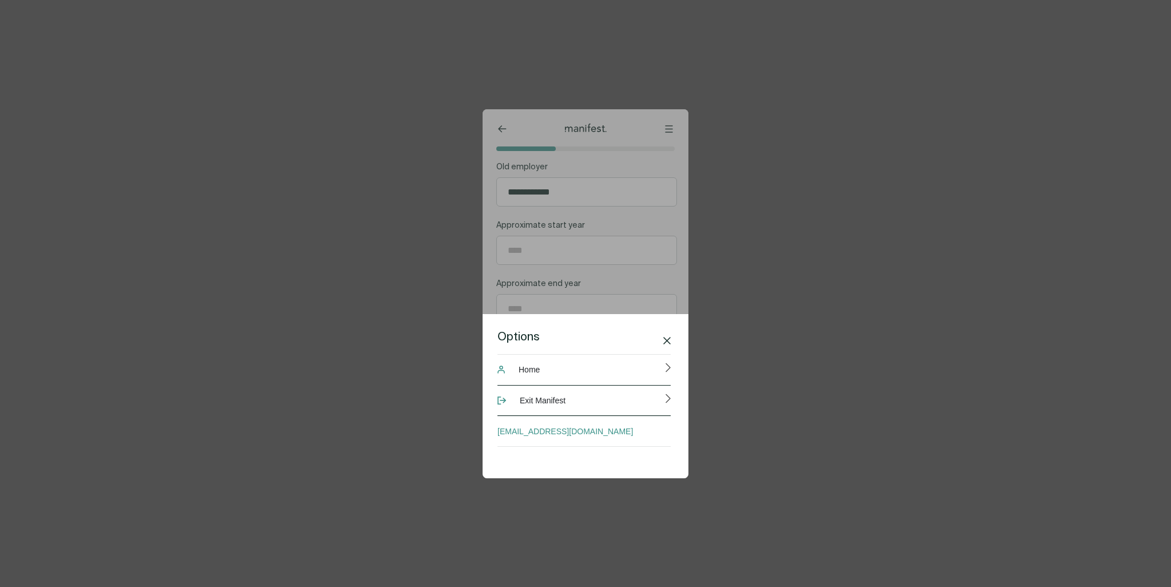
click at [567, 399] on button "Exit Manifest" at bounding box center [584, 400] width 173 height 31
